Goal: Task Accomplishment & Management: Use online tool/utility

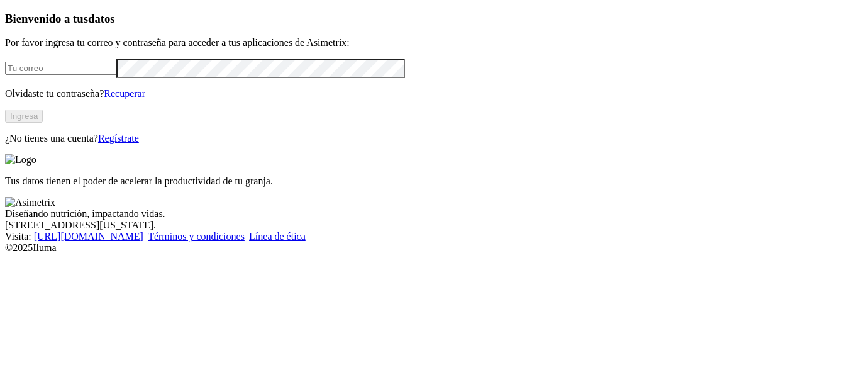
type input "[PERSON_NAME][EMAIL_ADDRESS][PERSON_NAME][DOMAIN_NAME]"
click at [43, 123] on button "Ingresa" at bounding box center [24, 115] width 38 height 13
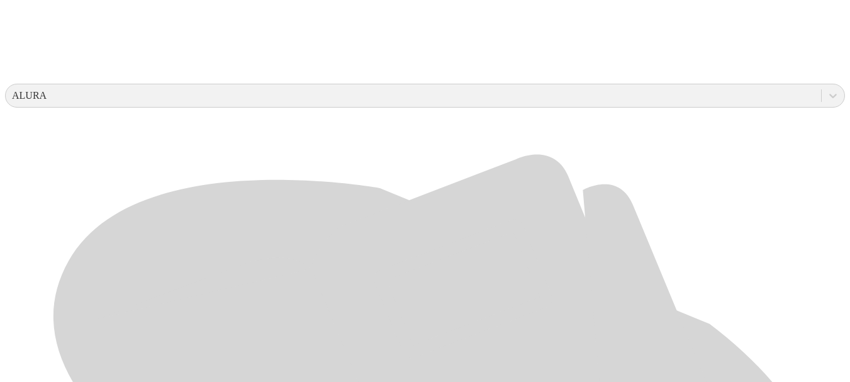
scroll to position [451, 0]
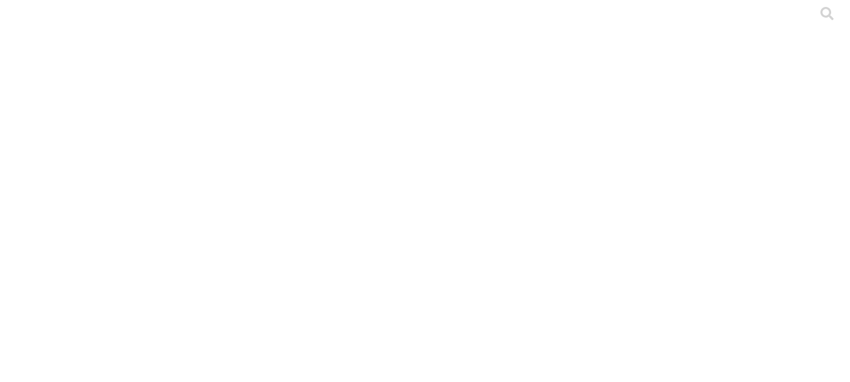
scroll to position [0, 0]
